Goal: Task Accomplishment & Management: Manage account settings

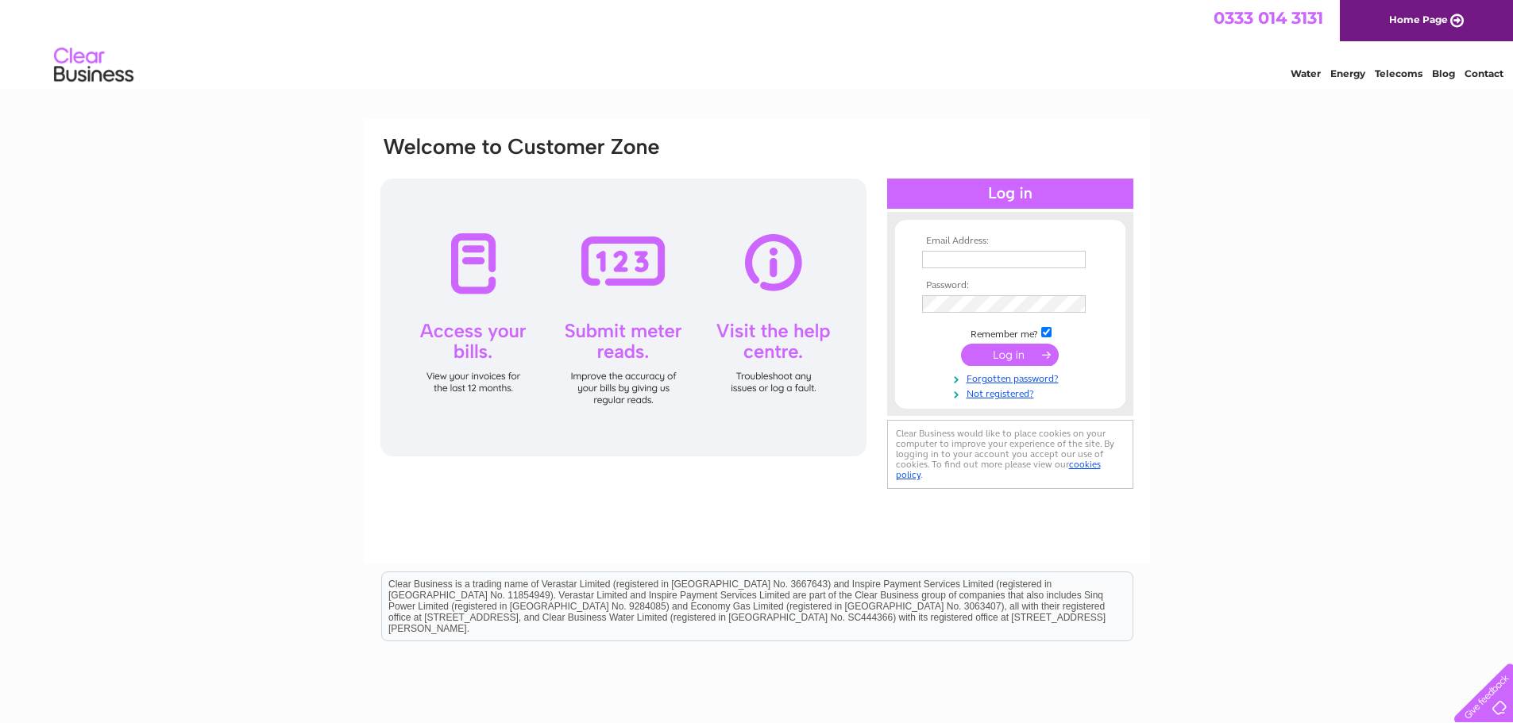
click at [972, 259] on input "text" at bounding box center [1004, 259] width 164 height 17
type input "[EMAIL_ADDRESS][DOMAIN_NAME]"
click at [1008, 357] on input "submit" at bounding box center [1010, 356] width 98 height 22
click at [939, 252] on input "text" at bounding box center [1004, 259] width 164 height 17
type input "[EMAIL_ADDRESS][DOMAIN_NAME]"
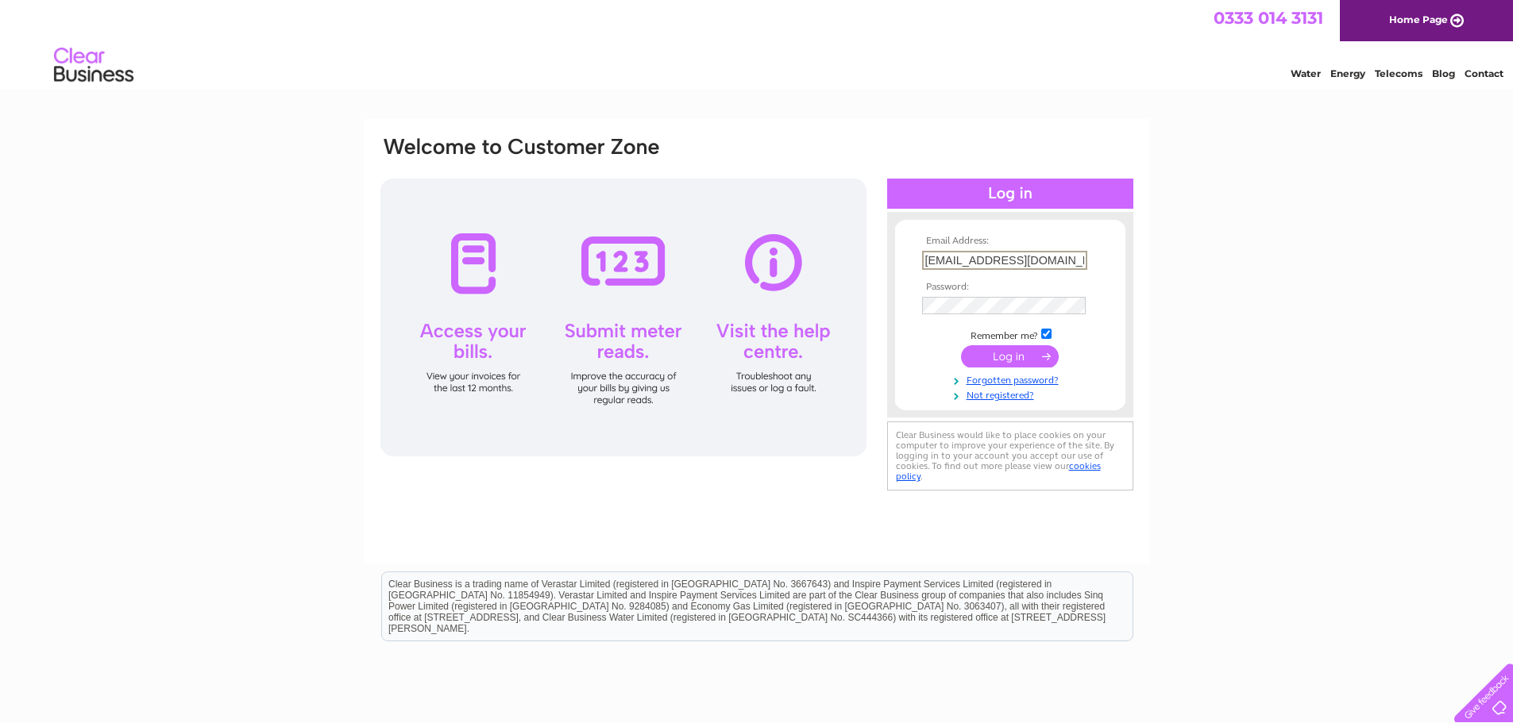
click at [1035, 355] on input "submit" at bounding box center [1010, 356] width 98 height 22
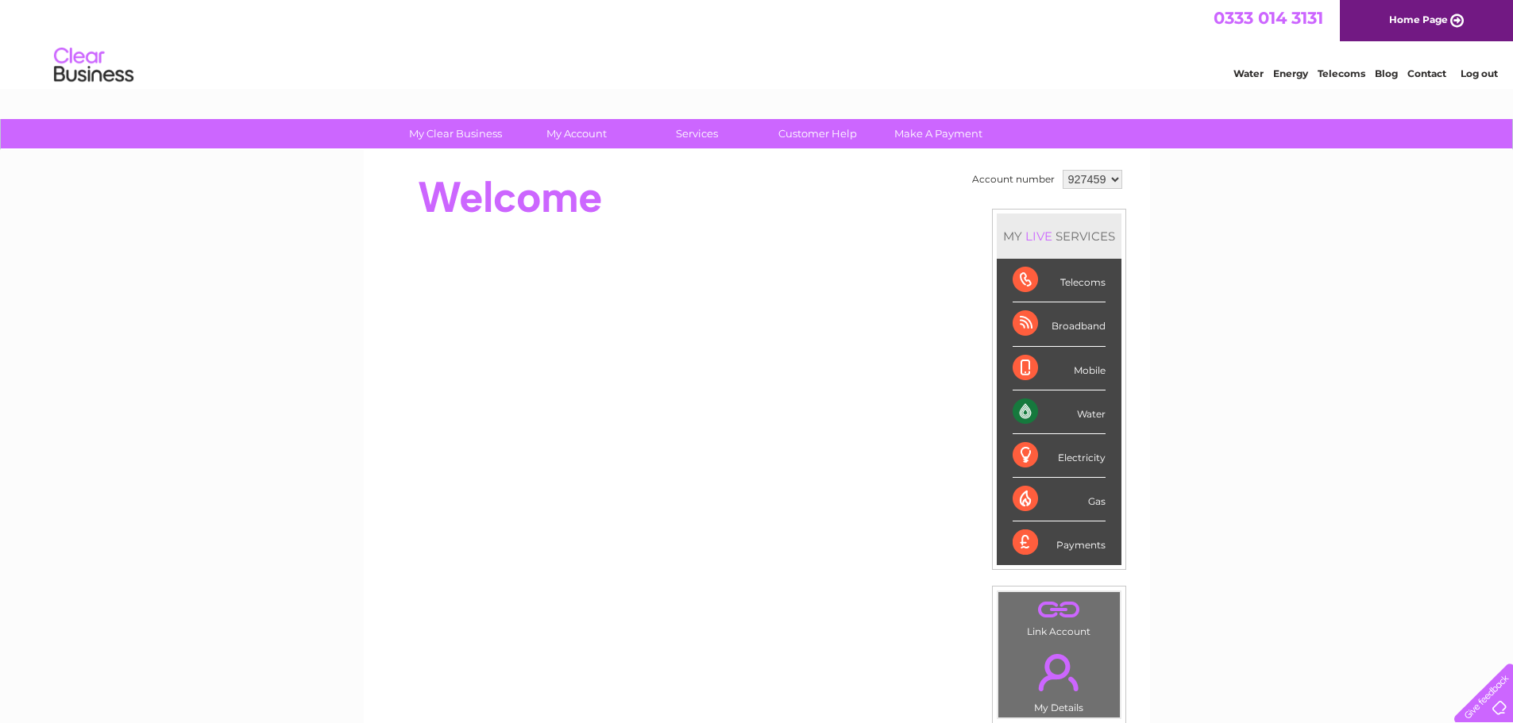
click at [1022, 408] on div "Water" at bounding box center [1058, 413] width 93 height 44
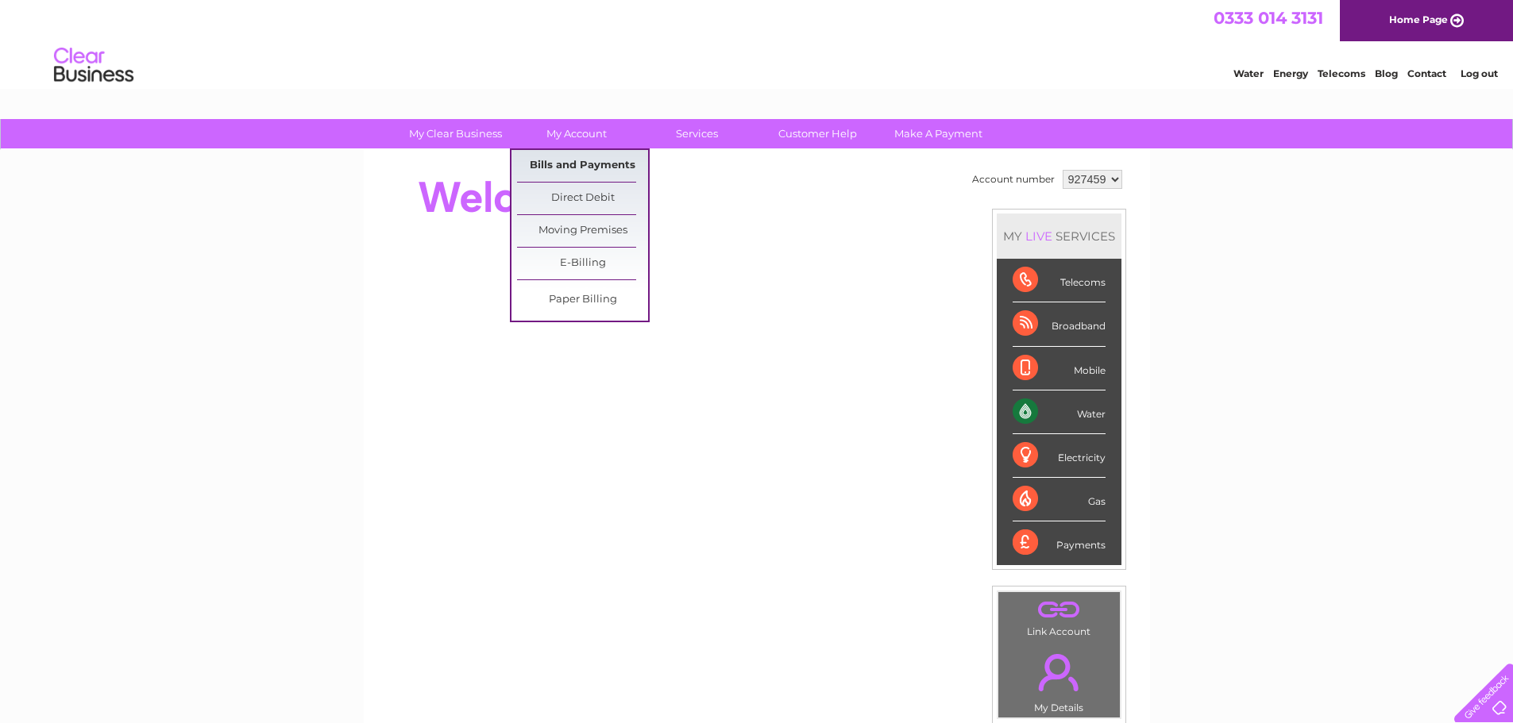
click at [569, 163] on link "Bills and Payments" at bounding box center [582, 166] width 131 height 32
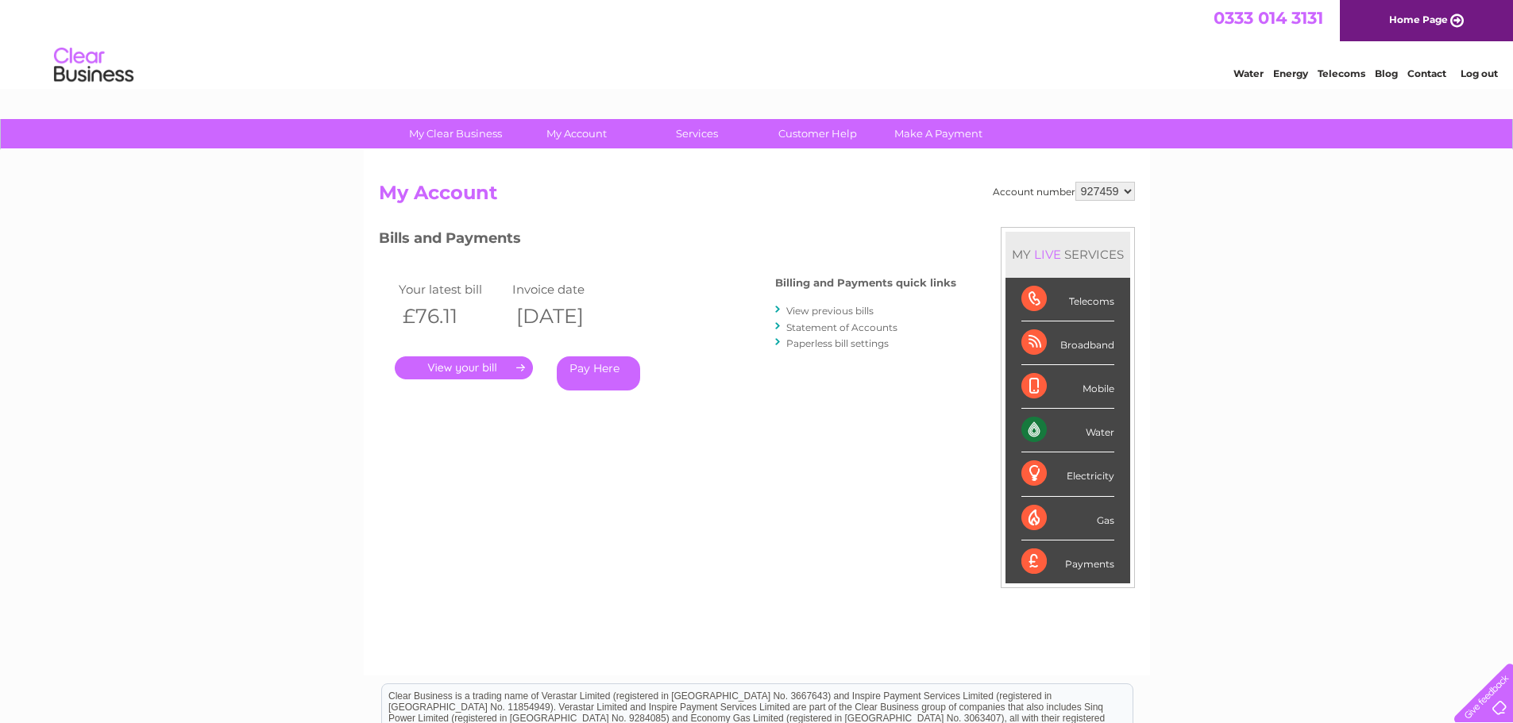
click at [452, 365] on link "." at bounding box center [464, 367] width 138 height 23
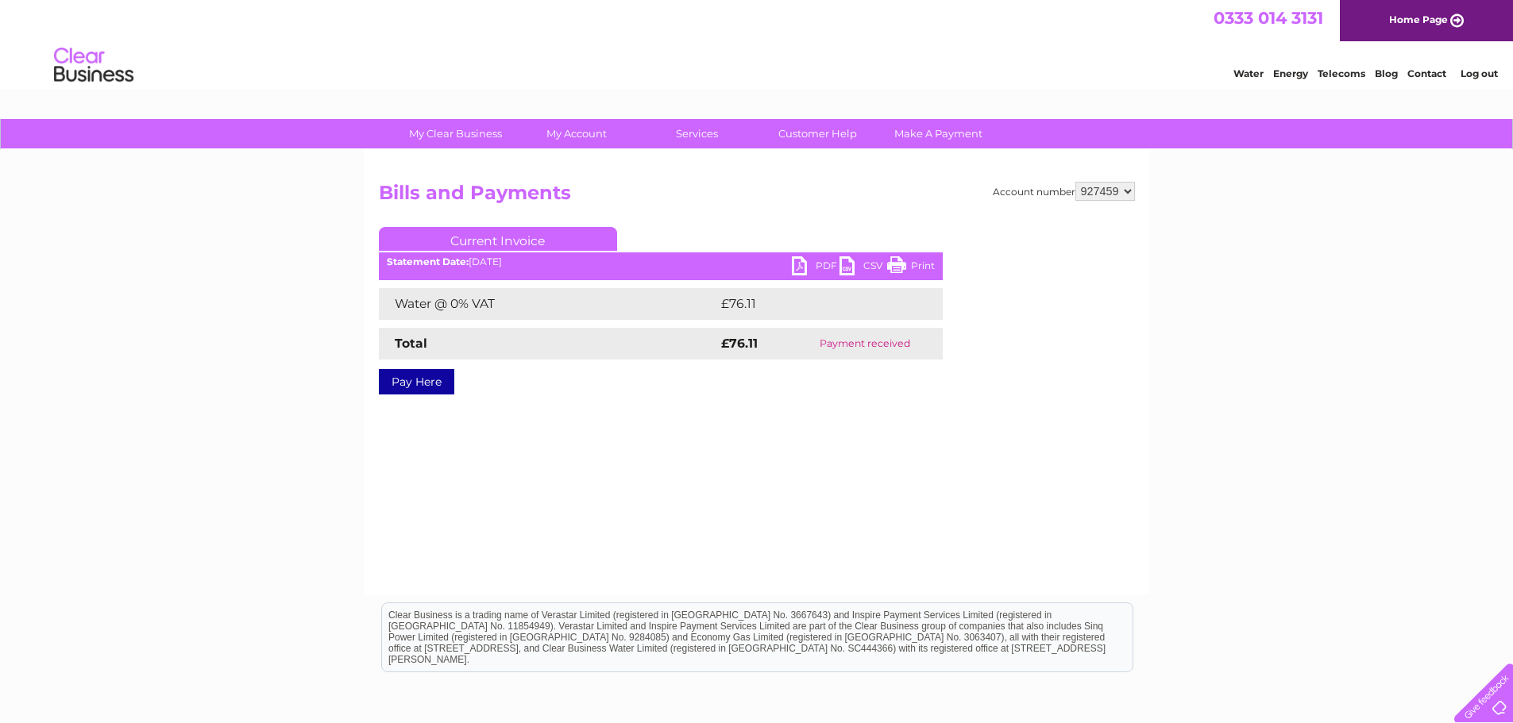
click at [802, 264] on link "PDF" at bounding box center [816, 267] width 48 height 23
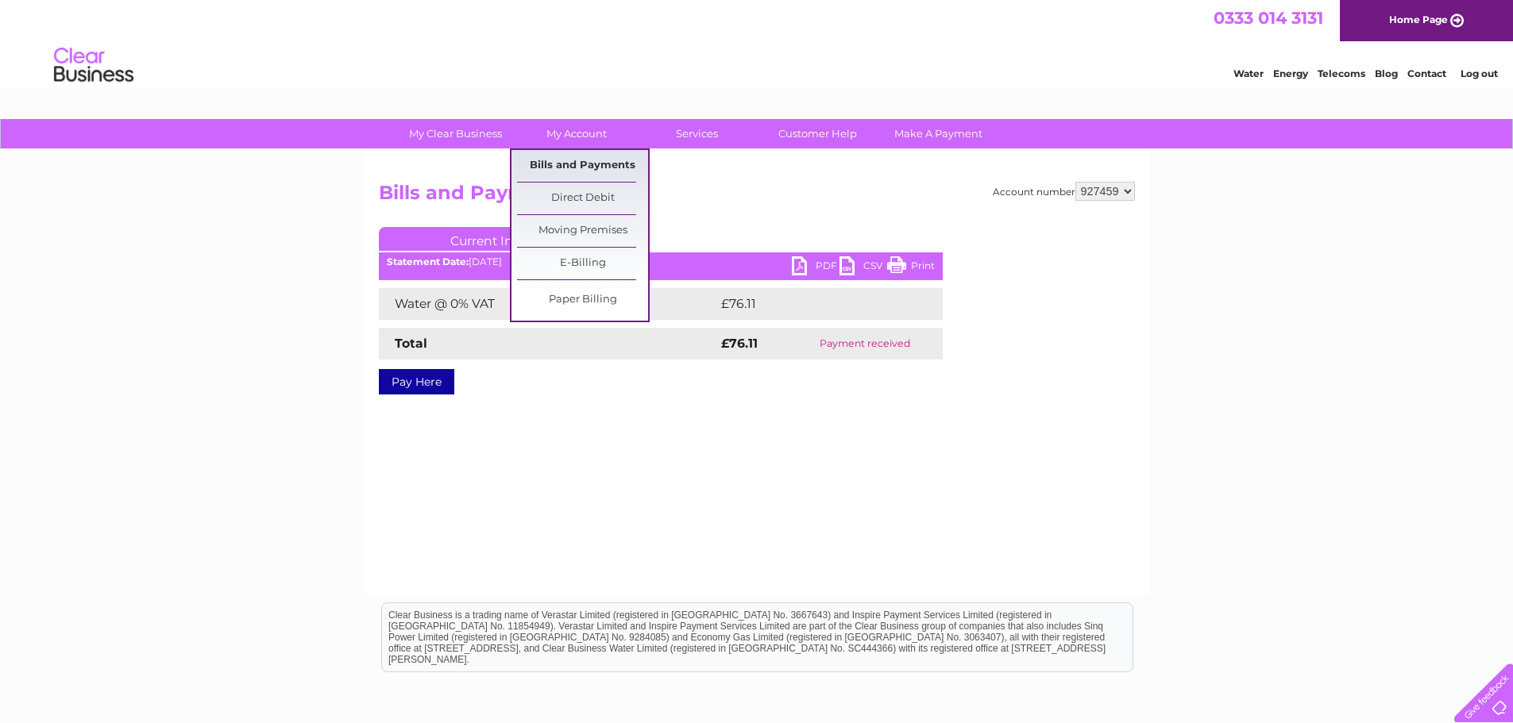
click at [574, 159] on link "Bills and Payments" at bounding box center [582, 166] width 131 height 32
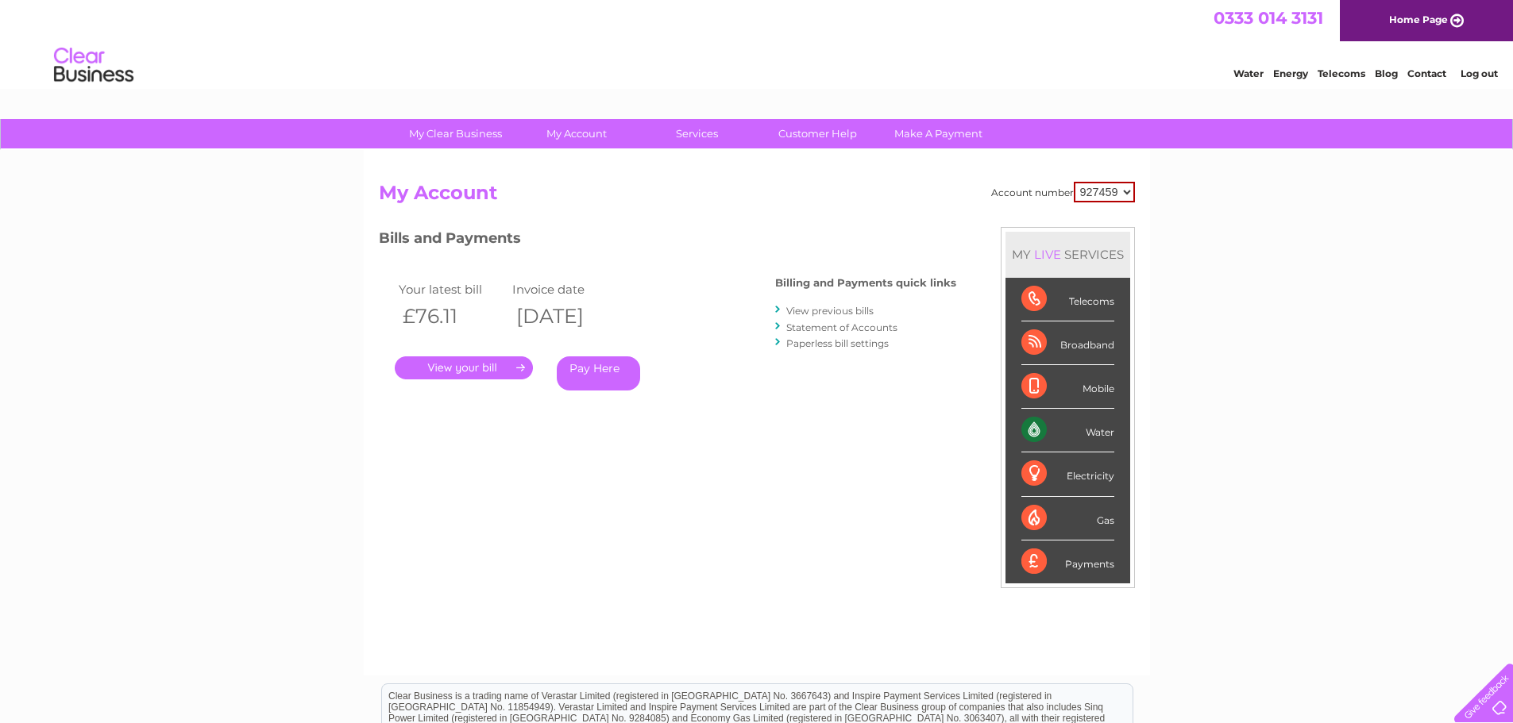
click at [821, 304] on li "View previous bills" at bounding box center [865, 311] width 181 height 16
click at [821, 310] on link "View previous bills" at bounding box center [829, 311] width 87 height 12
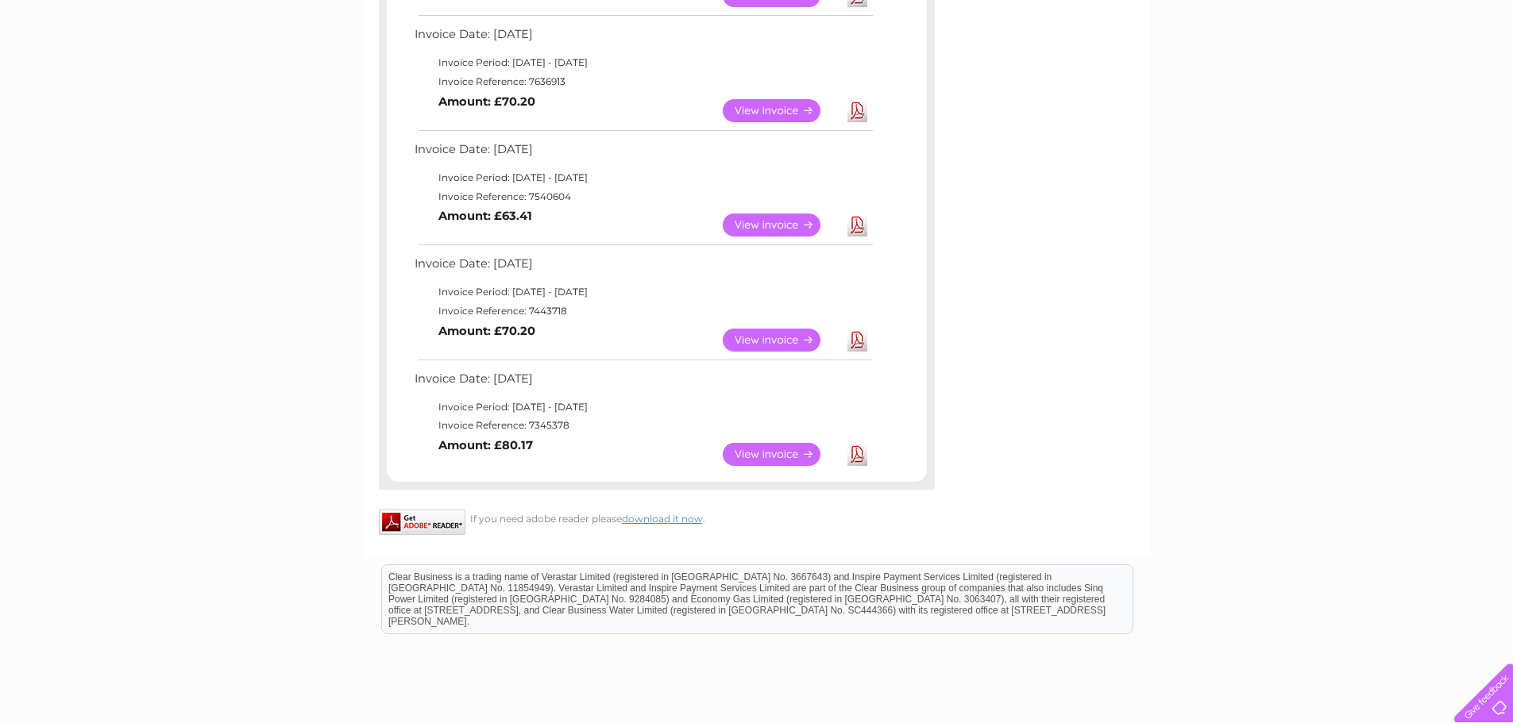
scroll to position [805, 0]
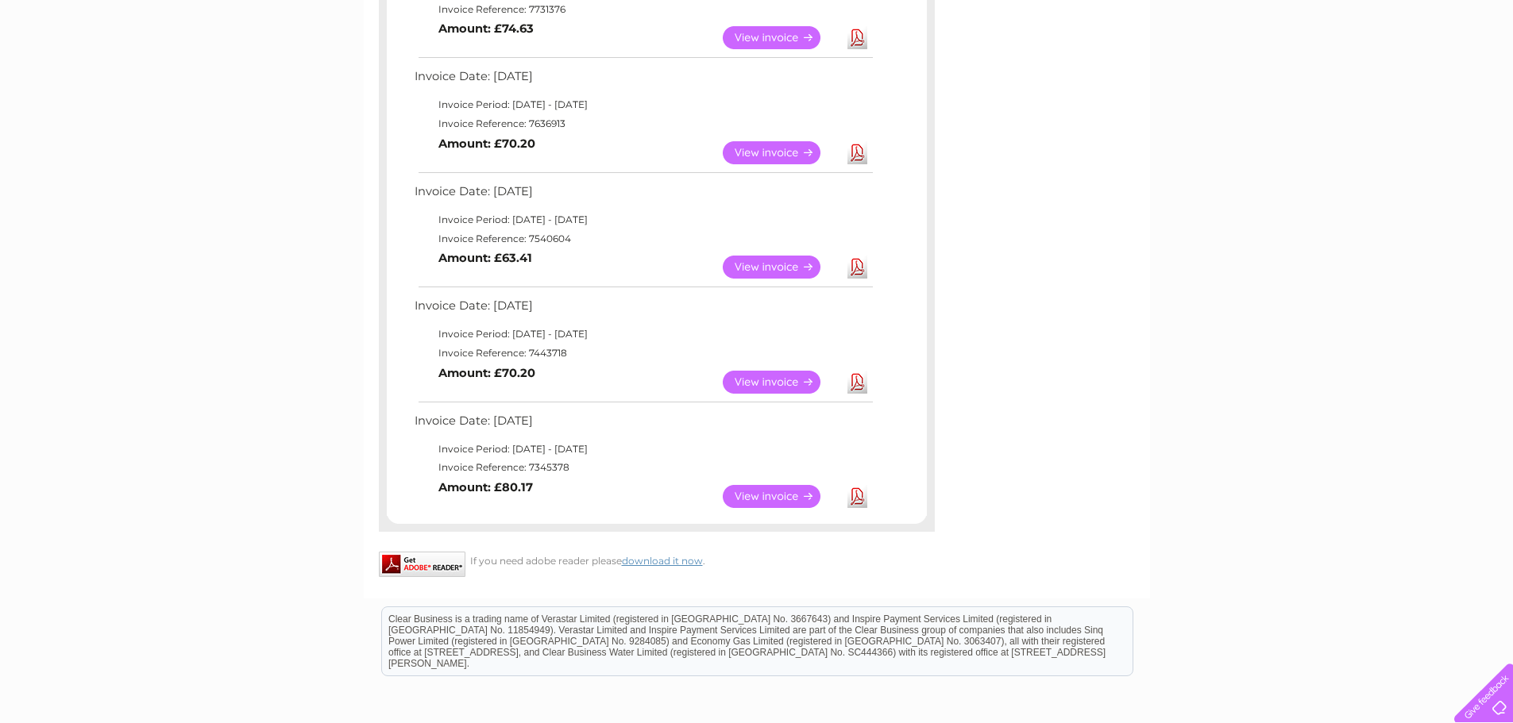
click at [859, 270] on link "Download" at bounding box center [857, 267] width 20 height 23
